Goal: Task Accomplishment & Management: Use online tool/utility

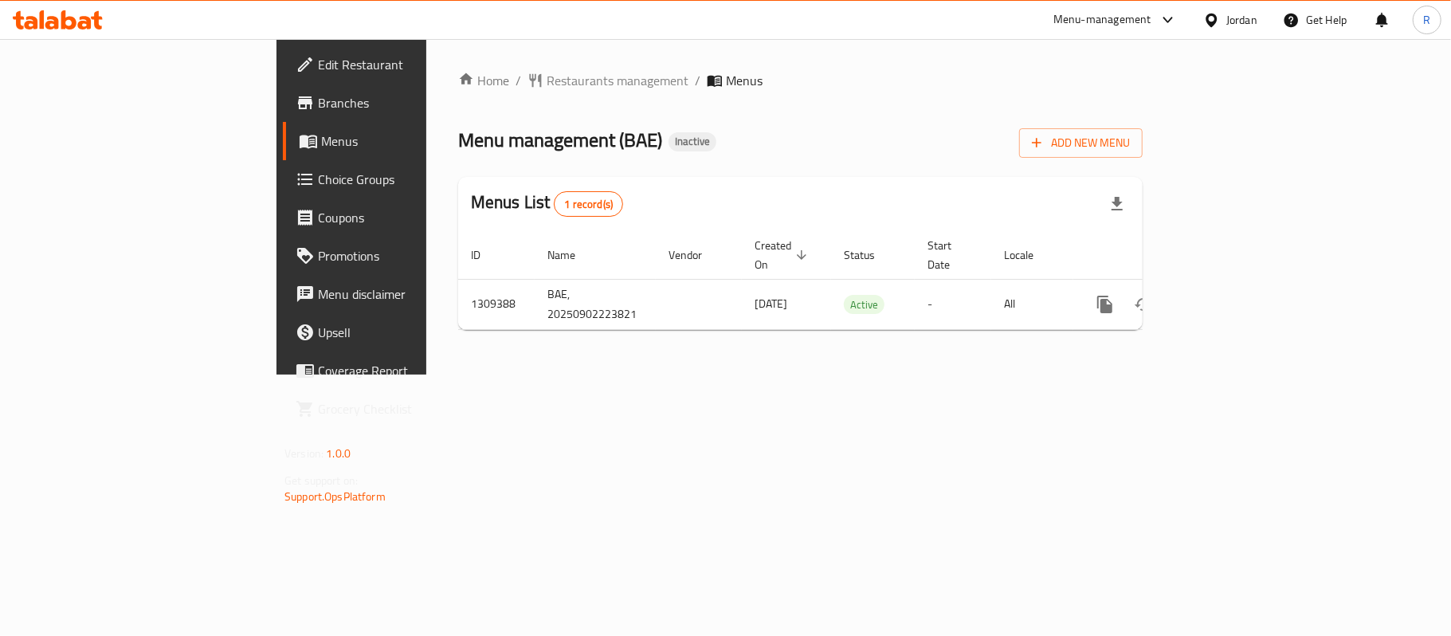
click at [449, 374] on div "Home / Restaurants management / Menus Menu management ( BAE ) Inactive Add New …" at bounding box center [800, 206] width 748 height 335
click at [1045, 142] on icon "button" at bounding box center [1037, 143] width 16 height 16
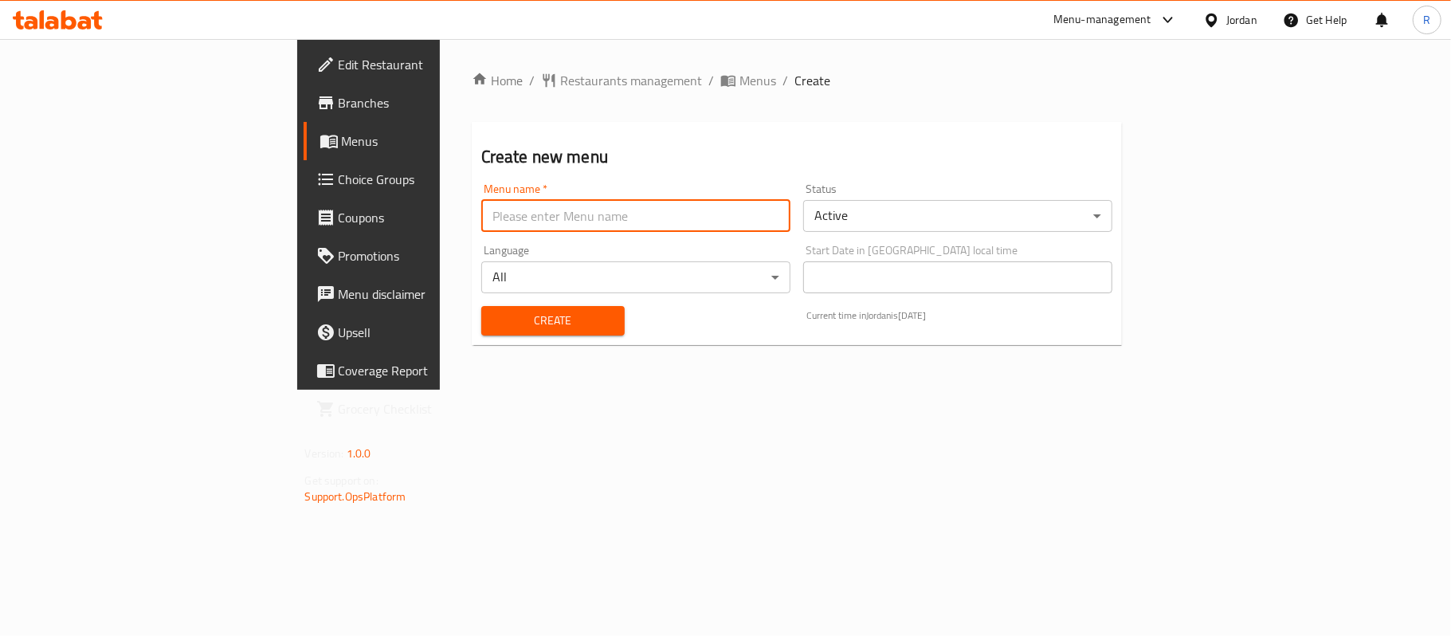
click at [634, 209] on input "text" at bounding box center [635, 216] width 309 height 32
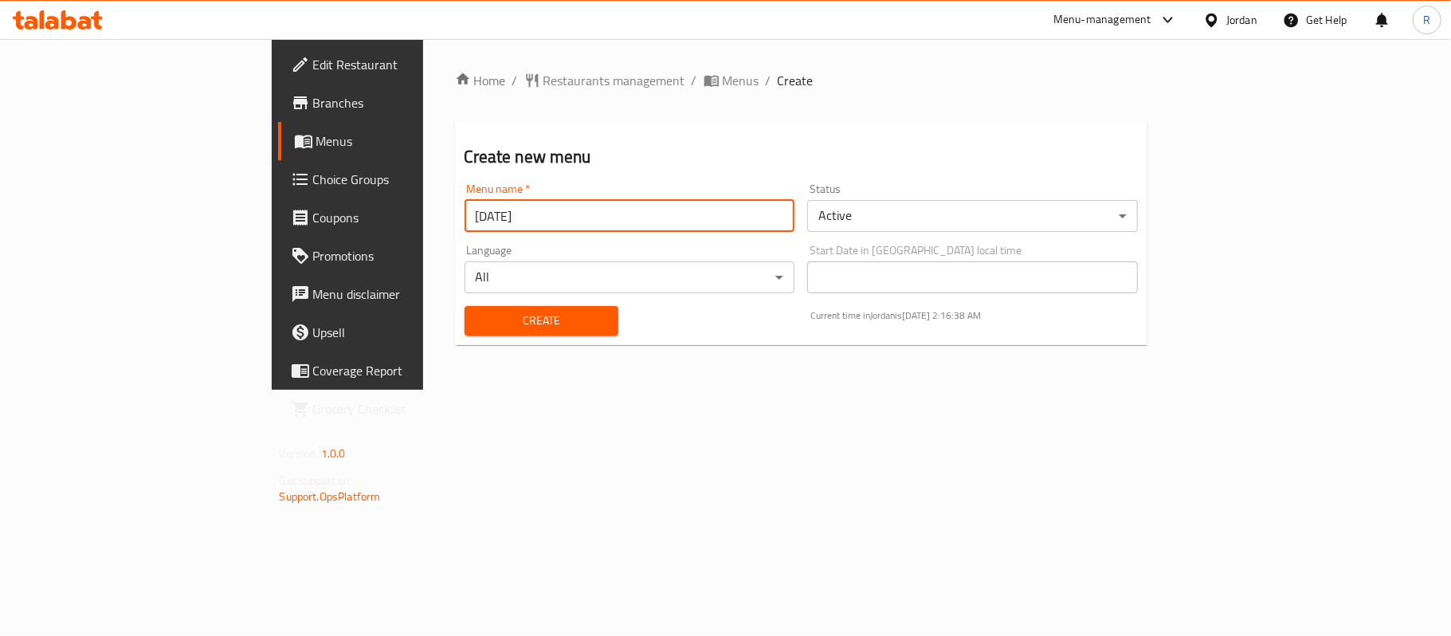
type input "[DATE]"
click at [479, 316] on span "Create" at bounding box center [541, 321] width 128 height 20
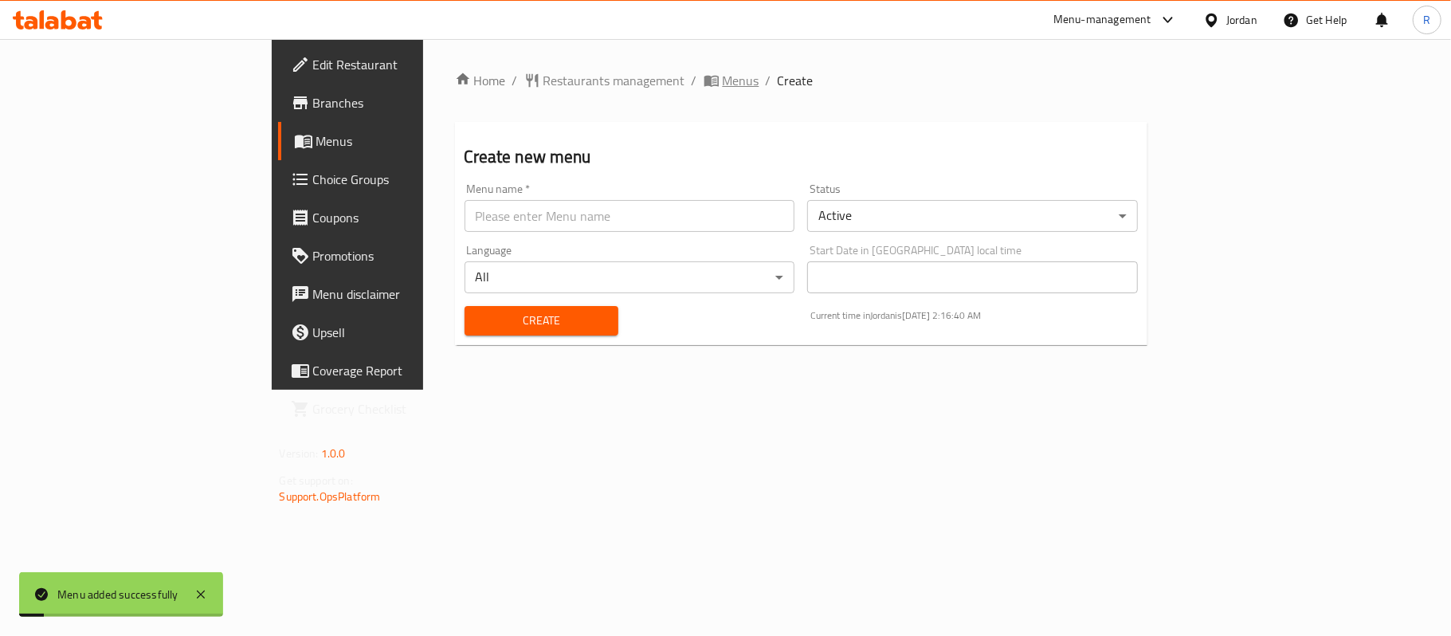
click at [723, 83] on span "Menus" at bounding box center [741, 80] width 37 height 19
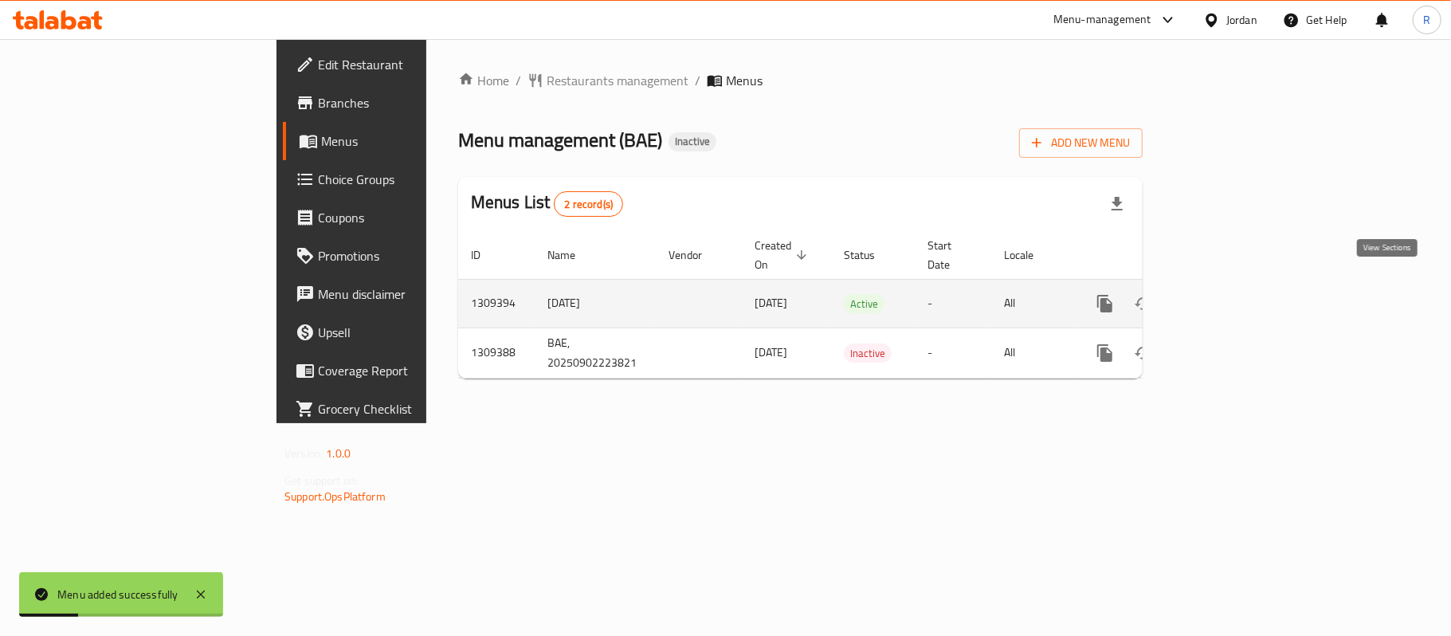
click at [1229, 294] on icon "enhanced table" at bounding box center [1219, 303] width 19 height 19
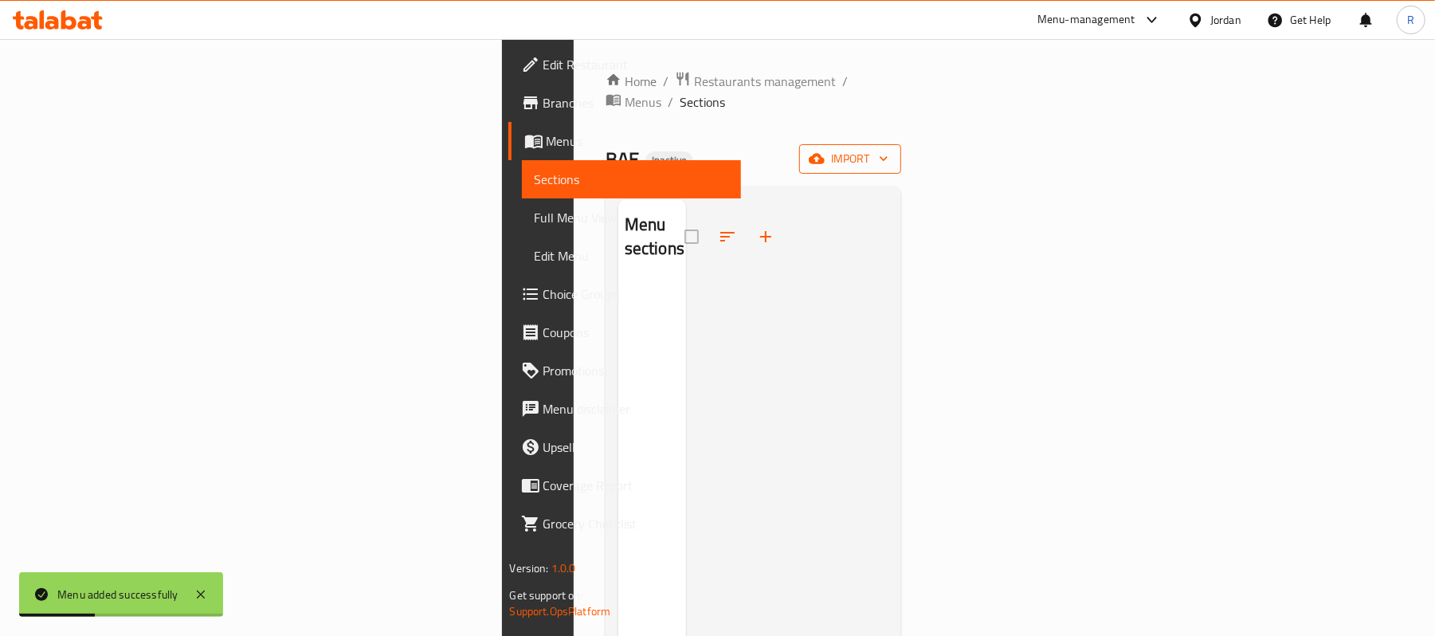
click at [888, 149] on span "import" at bounding box center [850, 159] width 76 height 20
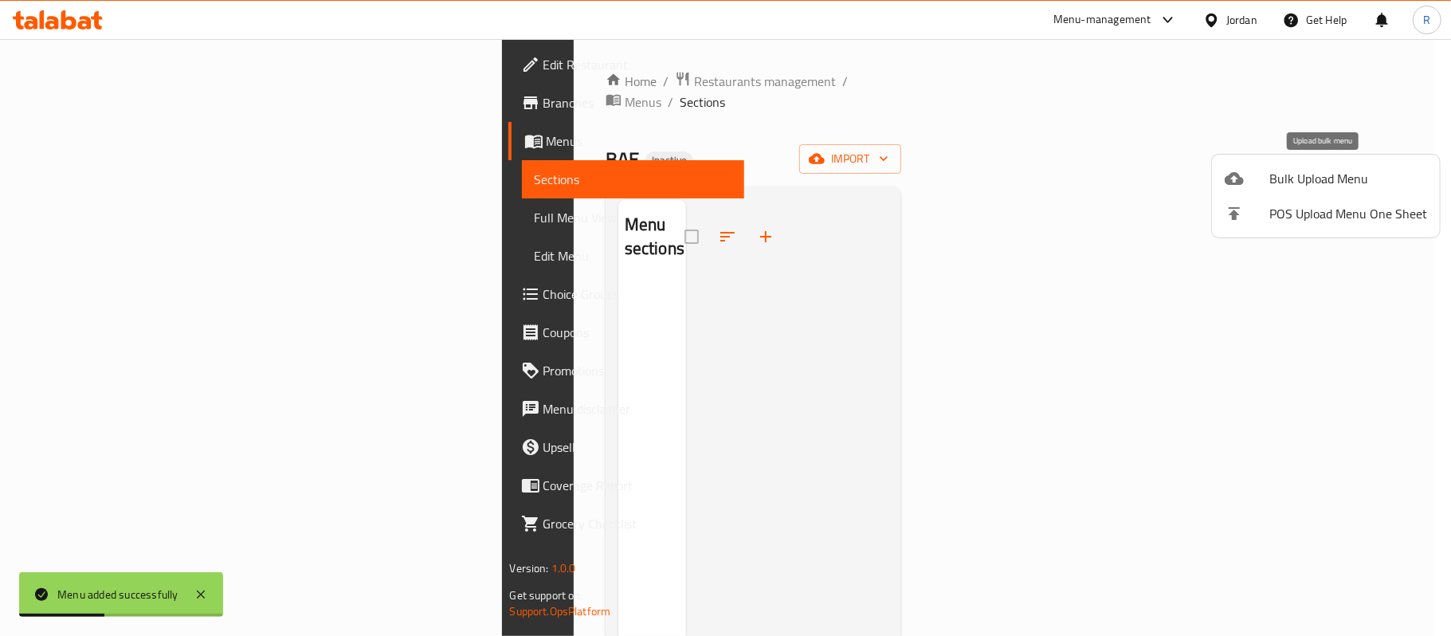
click at [1264, 182] on div at bounding box center [1247, 178] width 45 height 19
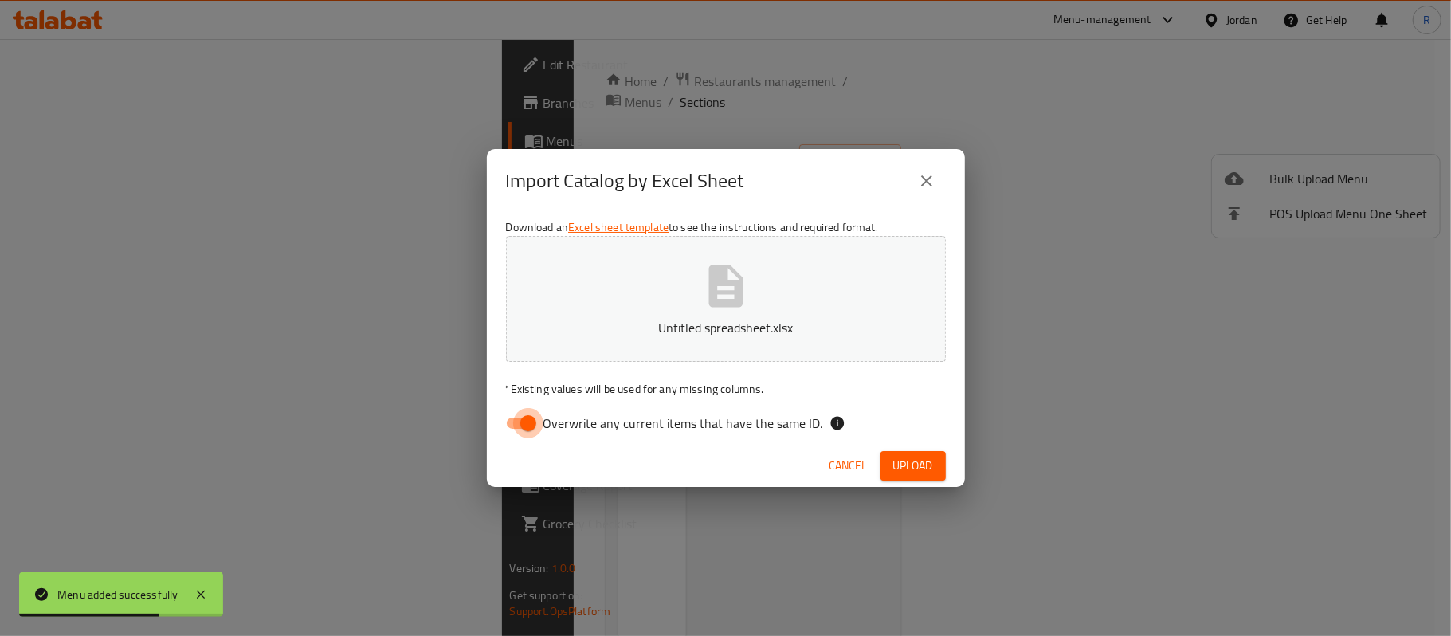
click at [518, 427] on input "Overwrite any current items that have the same ID." at bounding box center [528, 423] width 91 height 30
checkbox input "false"
click at [910, 476] on button "Upload" at bounding box center [912, 465] width 65 height 29
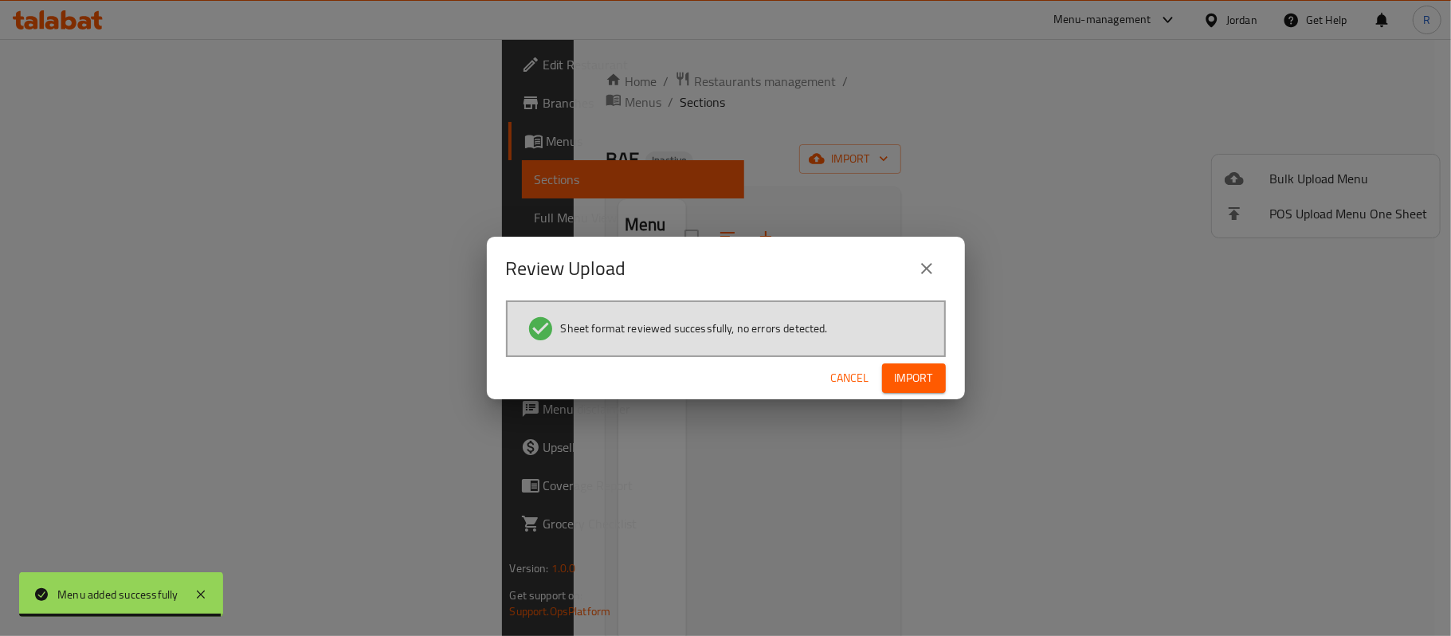
click at [928, 370] on span "Import" at bounding box center [914, 378] width 38 height 20
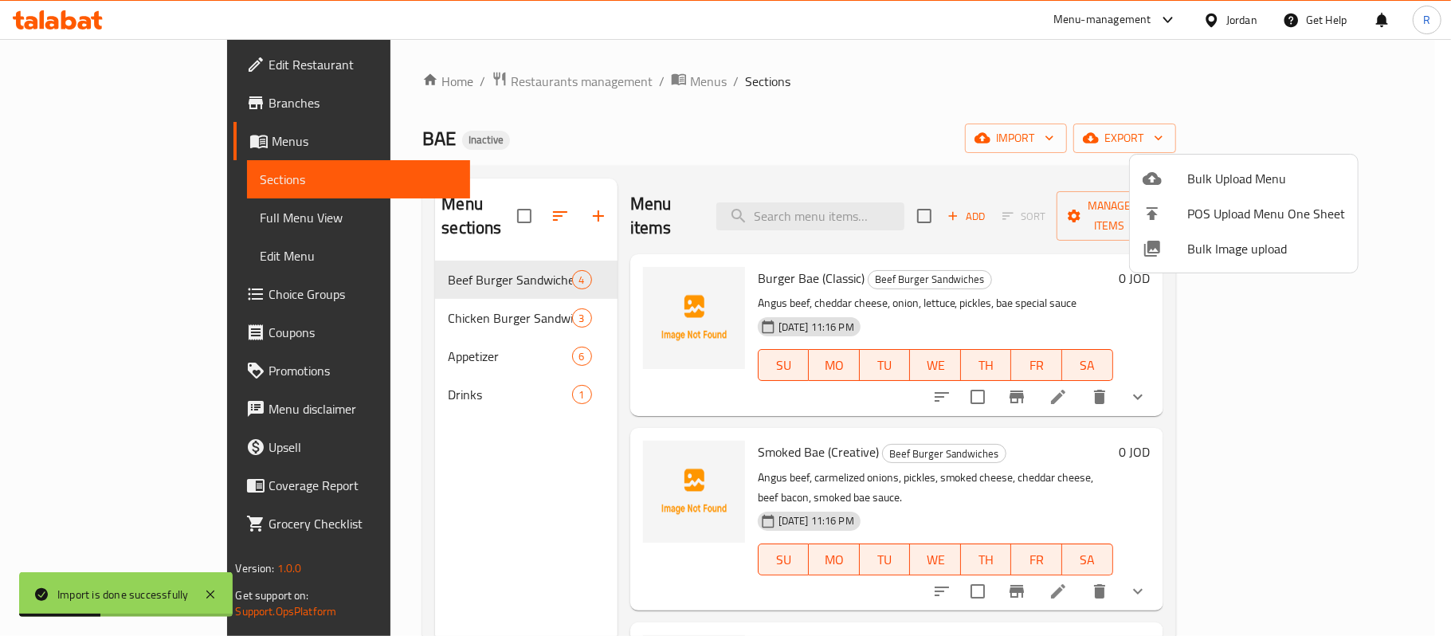
click at [159, 212] on div at bounding box center [725, 318] width 1451 height 636
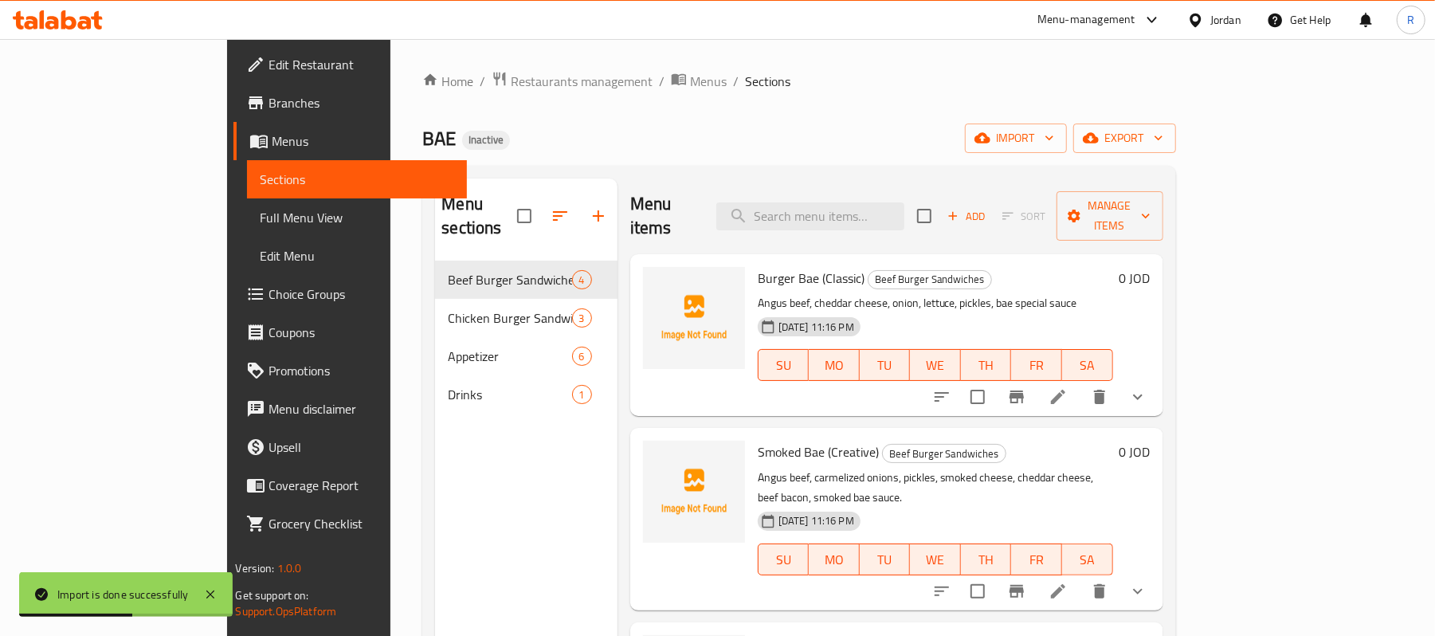
click at [260, 212] on span "Full Menu View" at bounding box center [357, 217] width 194 height 19
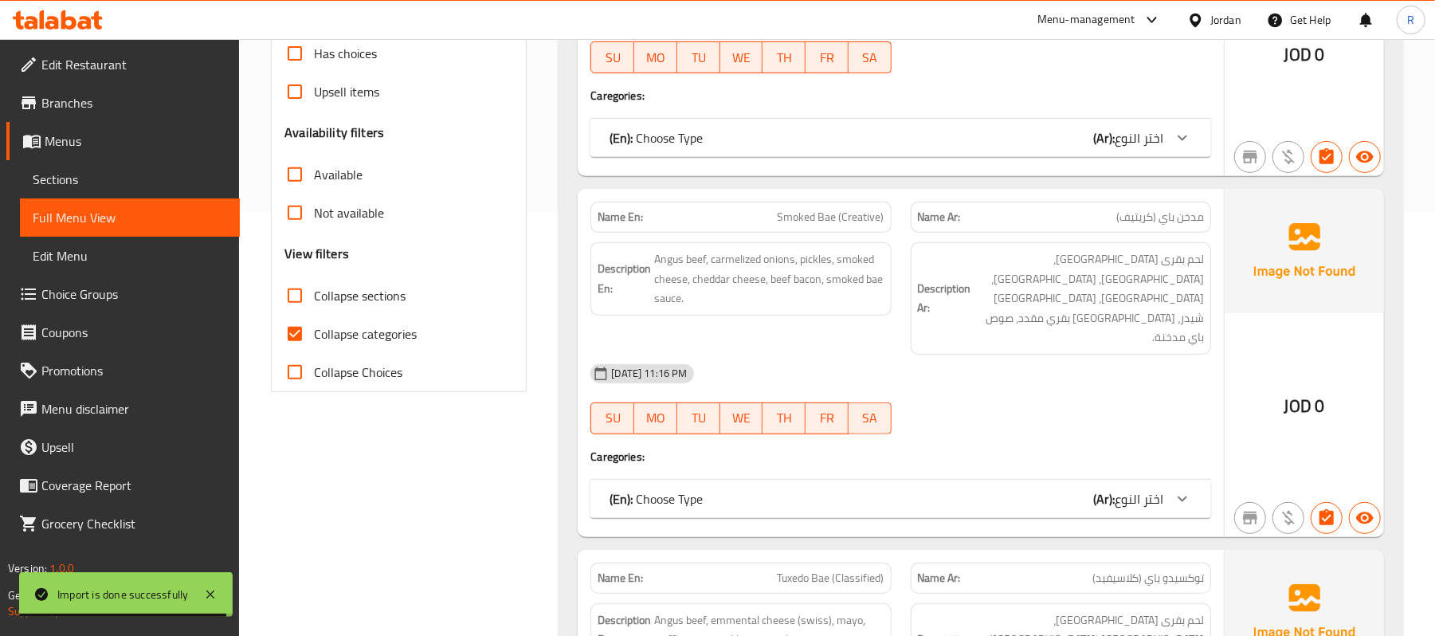
scroll to position [425, 0]
click at [304, 338] on input "Collapse categories" at bounding box center [295, 333] width 38 height 38
checkbox input "false"
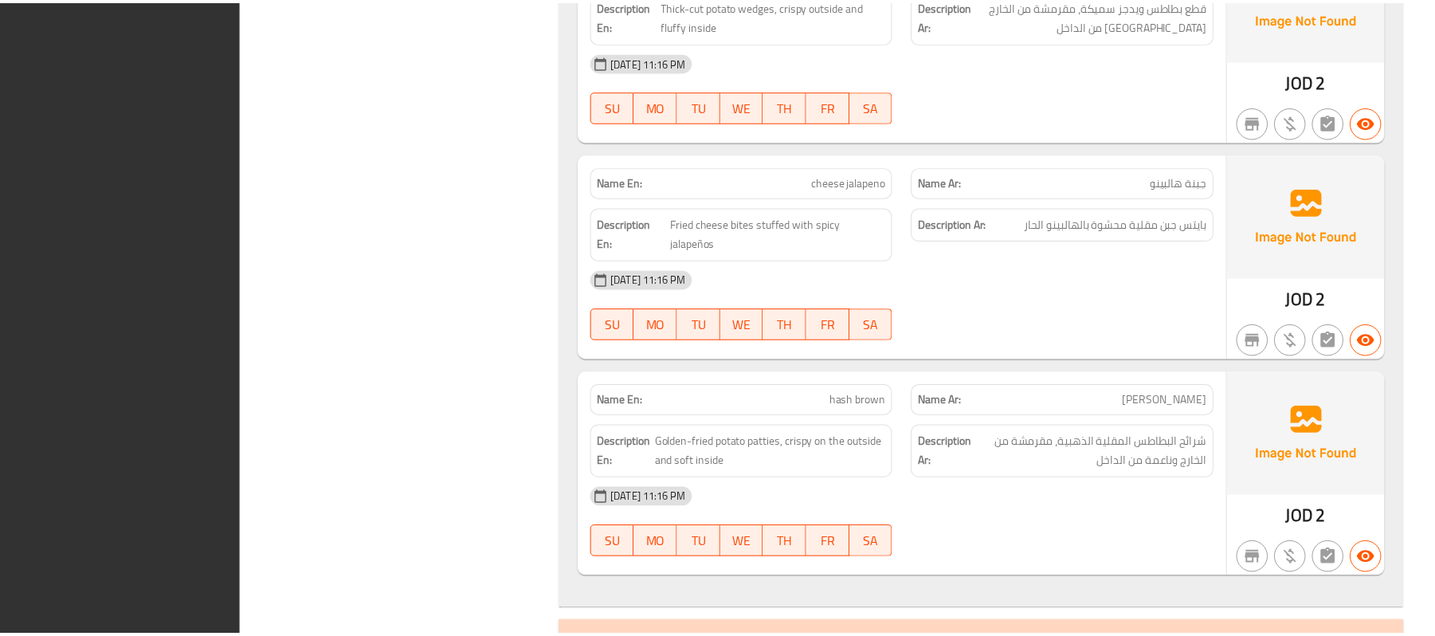
scroll to position [4895, 0]
